Goal: Information Seeking & Learning: Learn about a topic

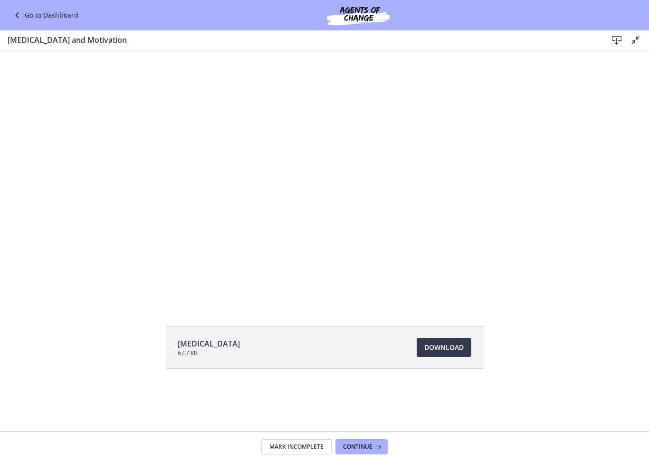
scroll to position [72, 0]
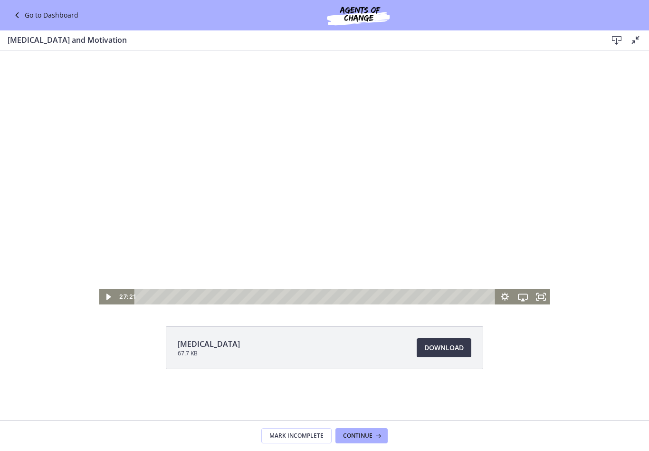
click at [640, 36] on icon at bounding box center [635, 39] width 11 height 11
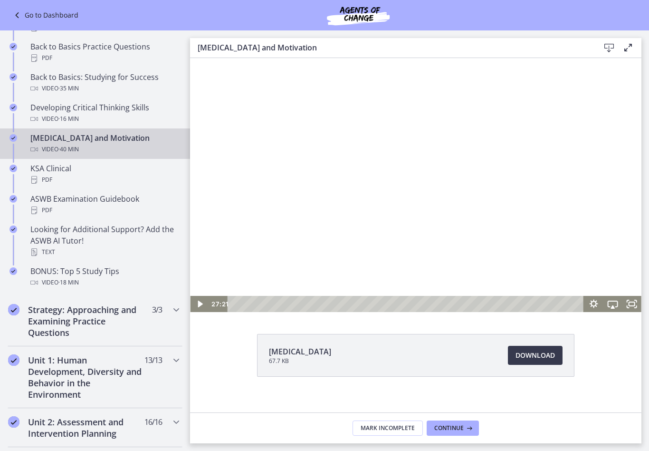
scroll to position [287, 0]
click at [71, 171] on div "KSA Clinical PDF" at bounding box center [104, 174] width 148 height 23
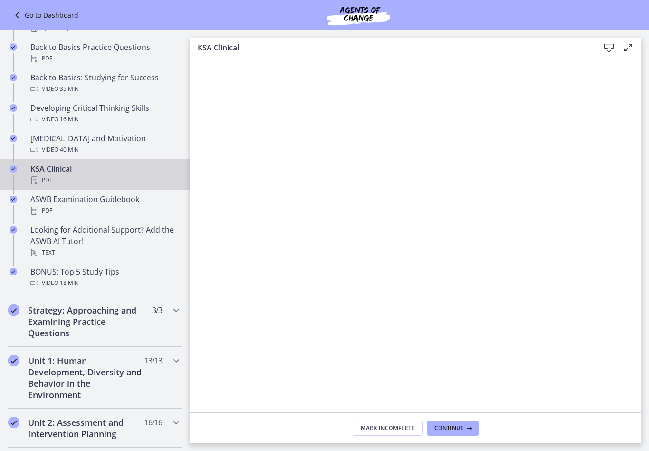
click at [119, 204] on div "ASWB Examination Guidebook PDF" at bounding box center [104, 204] width 148 height 23
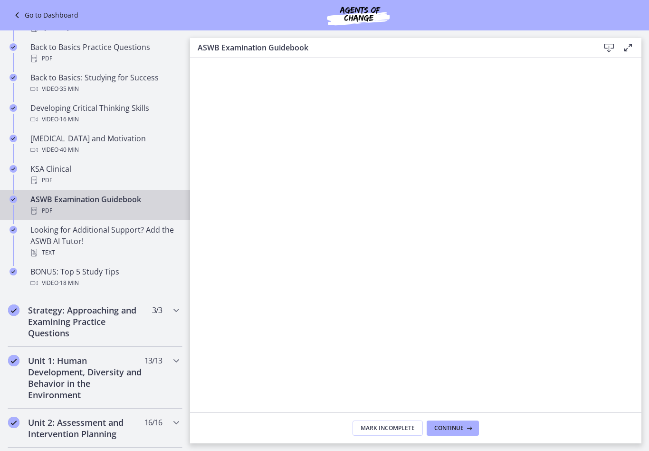
click at [112, 233] on div "Looking for Additional Support? Add the ASWB AI Tutor! Text" at bounding box center [104, 241] width 148 height 34
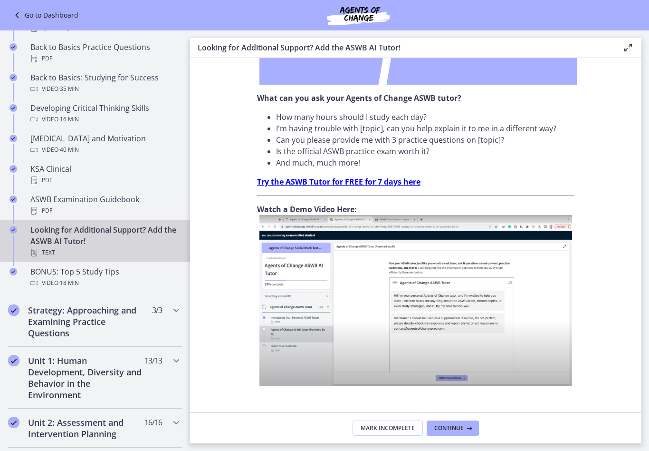
scroll to position [278, 0]
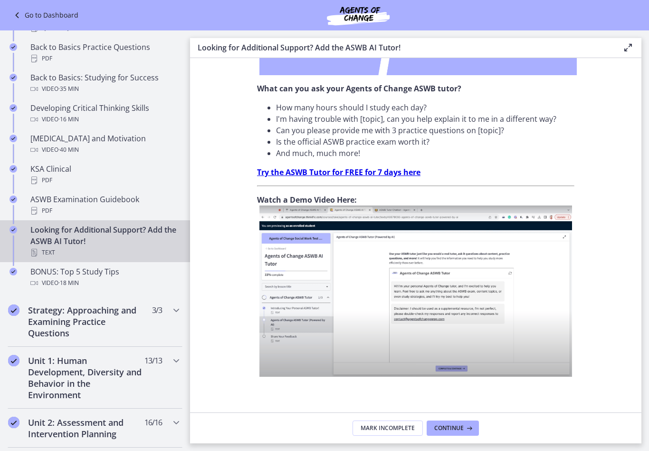
click at [105, 280] on div "Video · 18 min" at bounding box center [104, 282] width 148 height 11
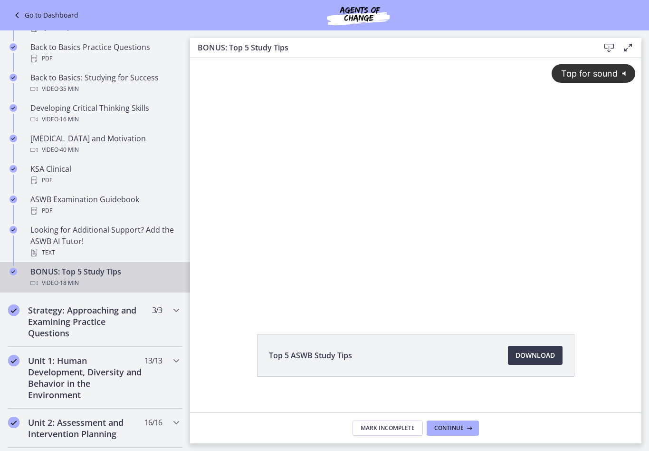
click at [611, 75] on span "Tap for sound" at bounding box center [585, 73] width 65 height 10
click at [633, 45] on icon at bounding box center [628, 47] width 11 height 11
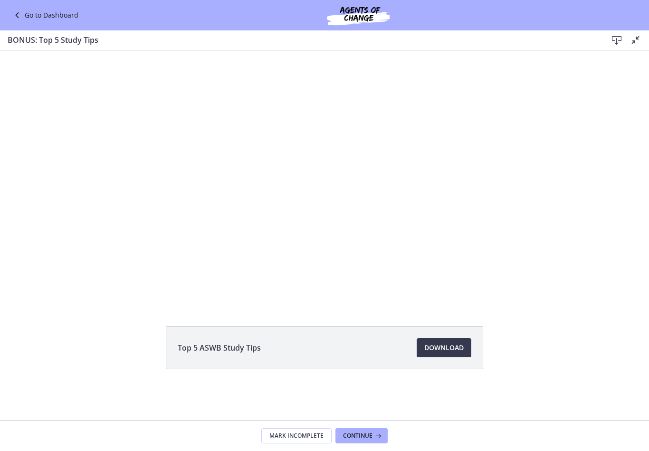
click at [637, 42] on icon at bounding box center [635, 39] width 11 height 11
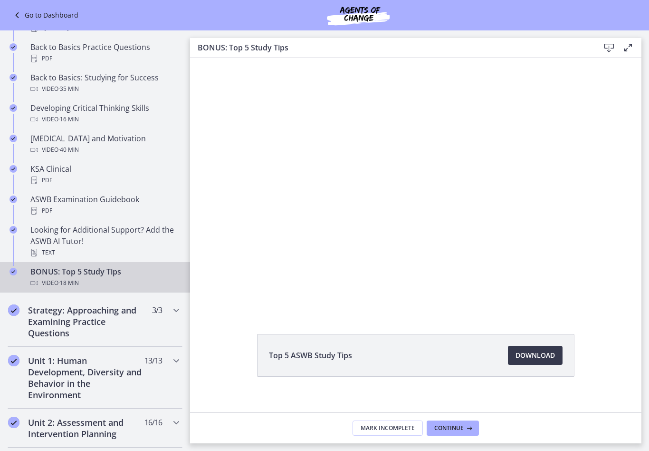
click at [633, 45] on icon at bounding box center [628, 47] width 11 height 11
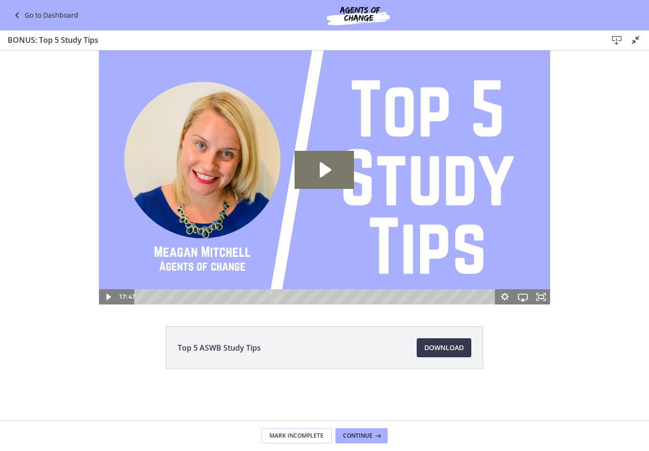
click at [641, 41] on icon at bounding box center [635, 39] width 11 height 11
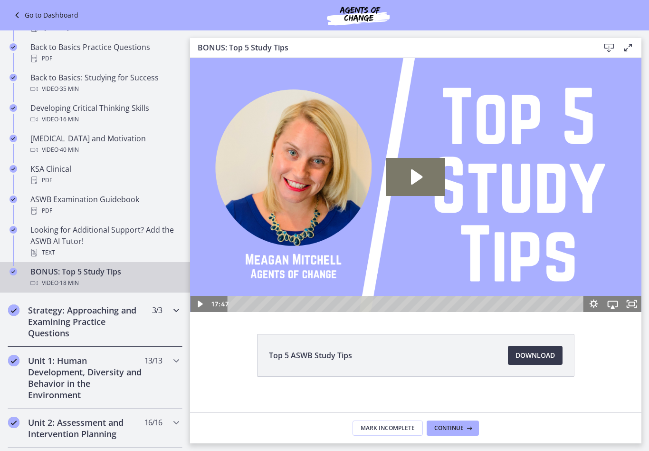
click at [108, 313] on h2 "Strategy: Approaching and Examining Practice Questions" at bounding box center [86, 321] width 116 height 34
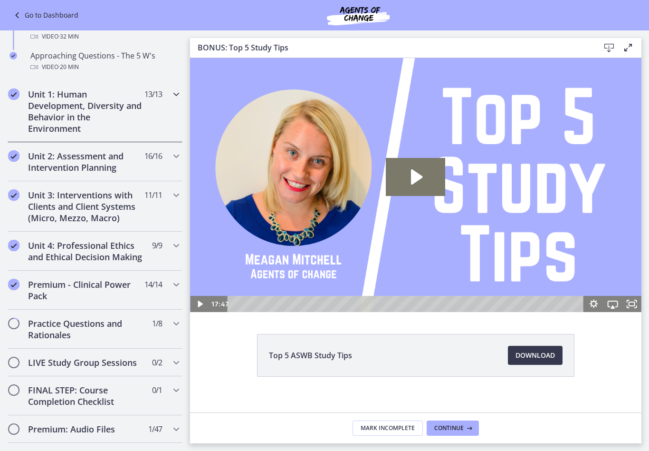
click at [103, 104] on h2 "Unit 1: Human Development, Diversity and Behavior in the Environment" at bounding box center [86, 111] width 116 height 46
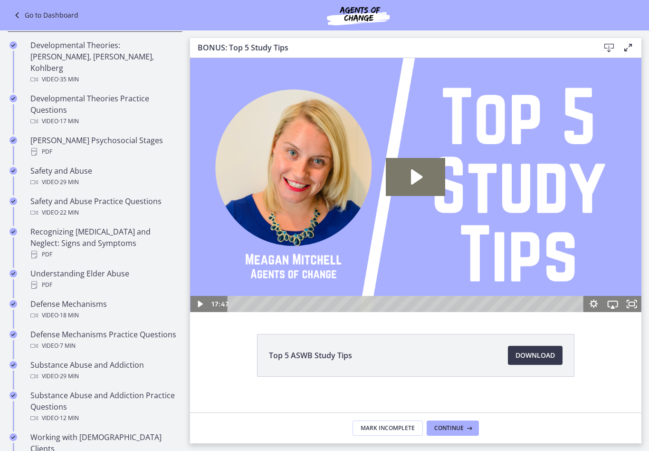
click at [125, 48] on div "Developmental Theories: [PERSON_NAME], [PERSON_NAME], Kohlberg Video · 35 min" at bounding box center [104, 62] width 148 height 46
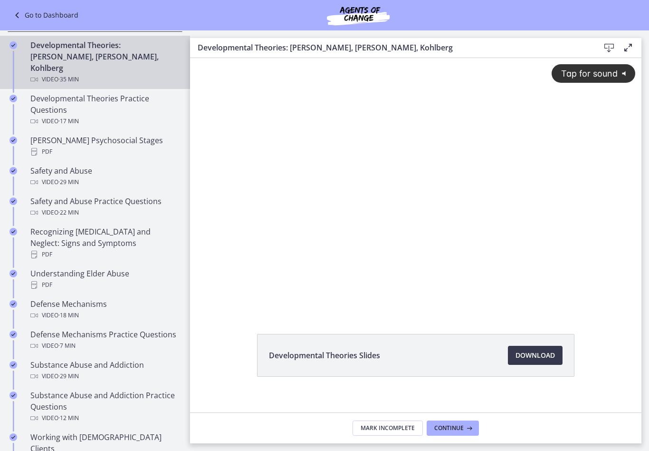
click at [604, 76] on span "Tap for sound" at bounding box center [585, 73] width 65 height 10
click at [631, 51] on icon at bounding box center [628, 47] width 11 height 11
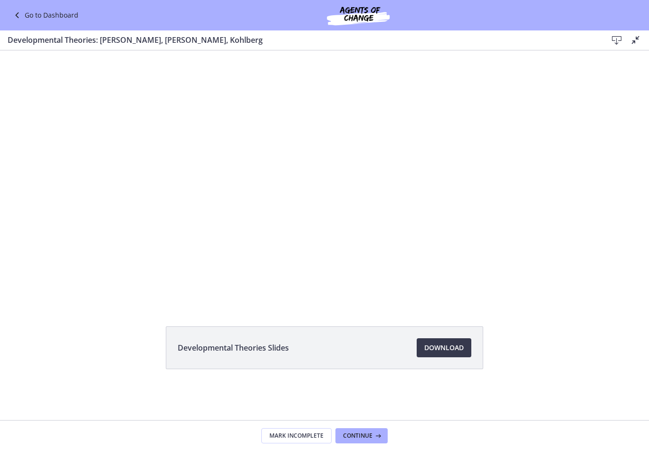
click at [297, 204] on div at bounding box center [325, 177] width 500 height 281
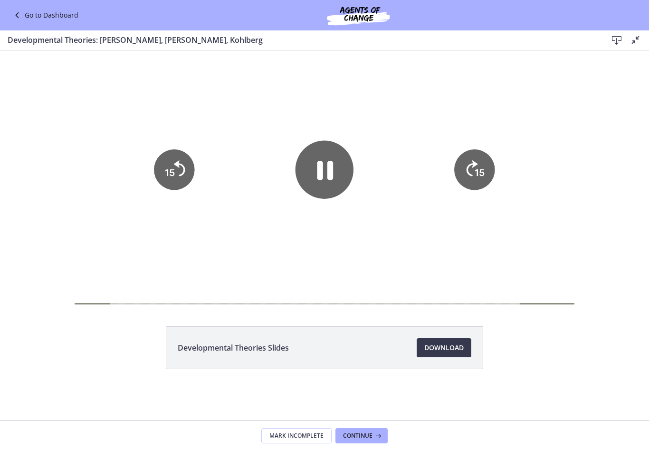
click at [336, 169] on icon "Pause" at bounding box center [325, 170] width 58 height 58
click at [272, 301] on div at bounding box center [325, 177] width 500 height 281
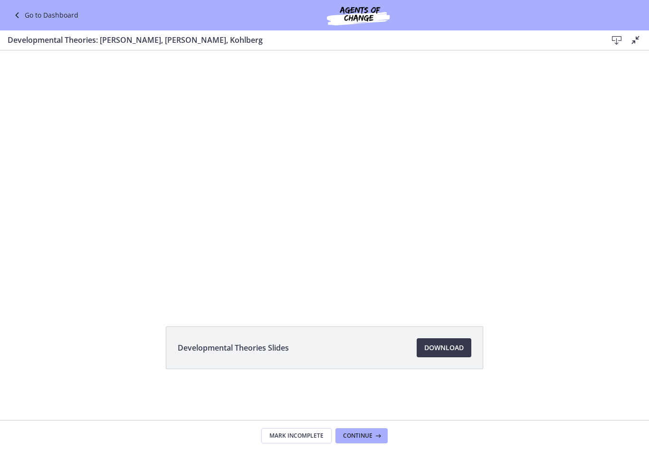
click at [637, 41] on icon at bounding box center [635, 39] width 11 height 11
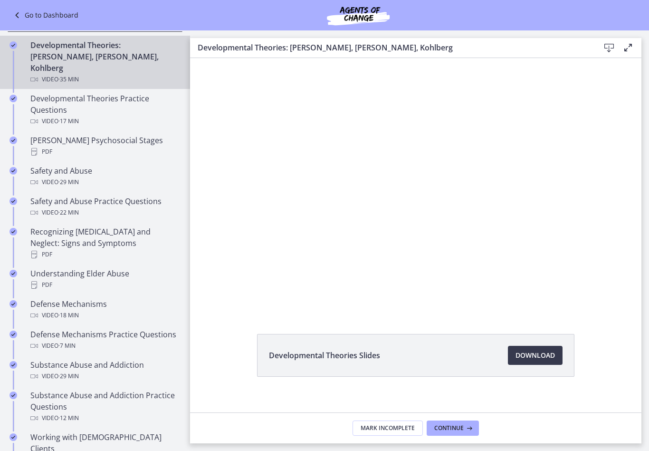
click at [374, 318] on div "Developmental Theories Slides Download Opens in a new window" at bounding box center [416, 235] width 452 height 354
click at [357, 274] on div at bounding box center [416, 185] width 452 height 254
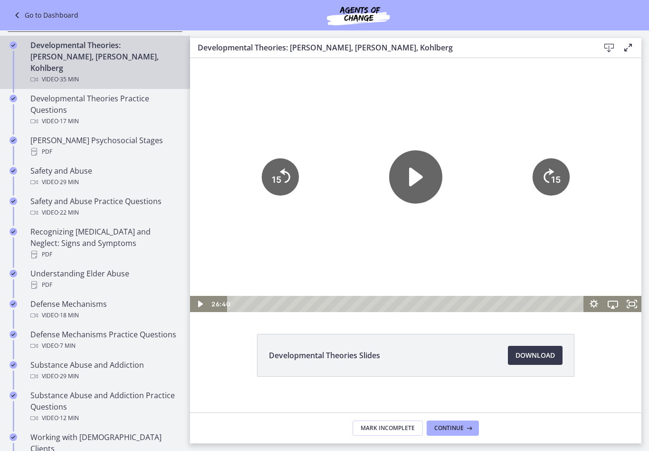
click at [421, 177] on icon "Play Video" at bounding box center [416, 176] width 14 height 19
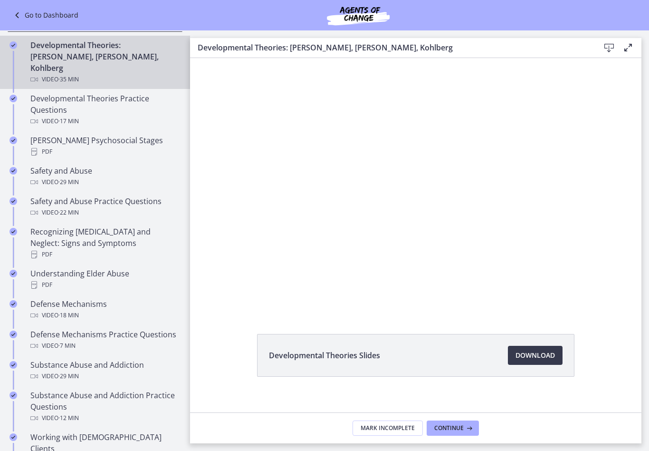
click at [445, 181] on div at bounding box center [416, 185] width 452 height 254
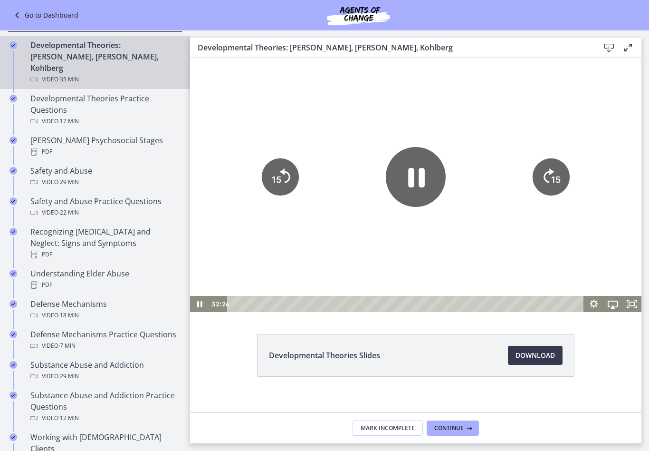
click at [420, 172] on icon "Pause" at bounding box center [416, 177] width 17 height 19
